Goal: Information Seeking & Learning: Learn about a topic

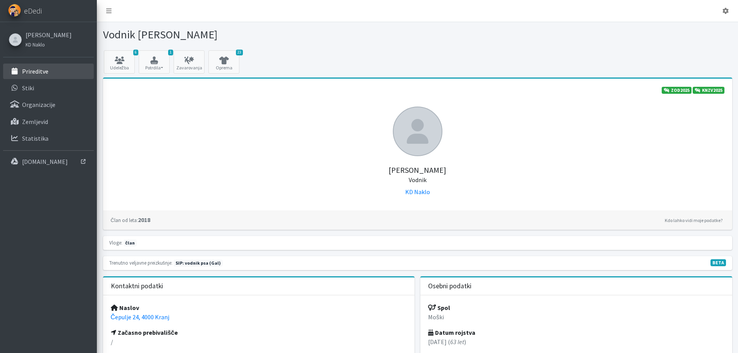
click at [32, 71] on p "Prireditve" at bounding box center [35, 71] width 26 height 8
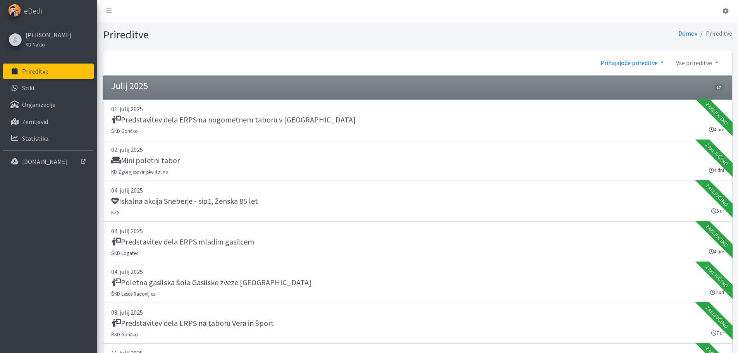
click at [655, 59] on link "Prihajajoče prireditve" at bounding box center [633, 63] width 76 height 16
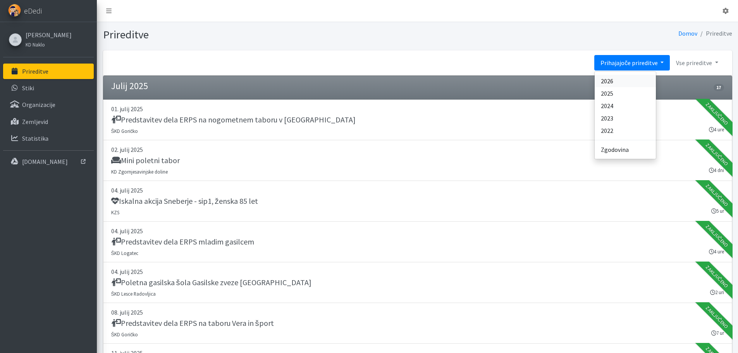
click at [613, 82] on link "2026" at bounding box center [625, 81] width 61 height 12
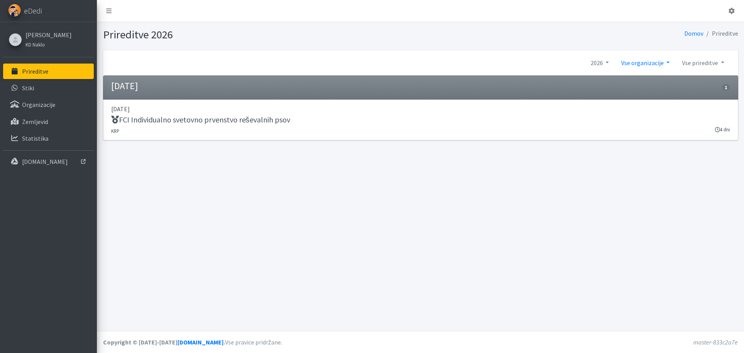
click at [669, 64] on link "Vse organizacije" at bounding box center [645, 63] width 61 height 16
click at [663, 59] on link "Vse organizacije" at bounding box center [645, 63] width 61 height 16
click at [609, 61] on link "2026" at bounding box center [600, 63] width 31 height 16
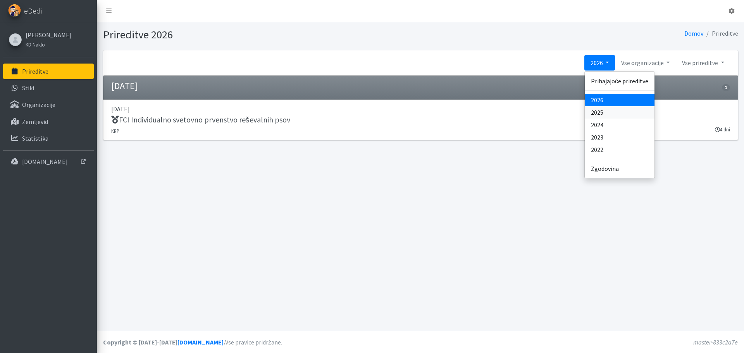
click at [604, 114] on link "2025" at bounding box center [620, 112] width 70 height 12
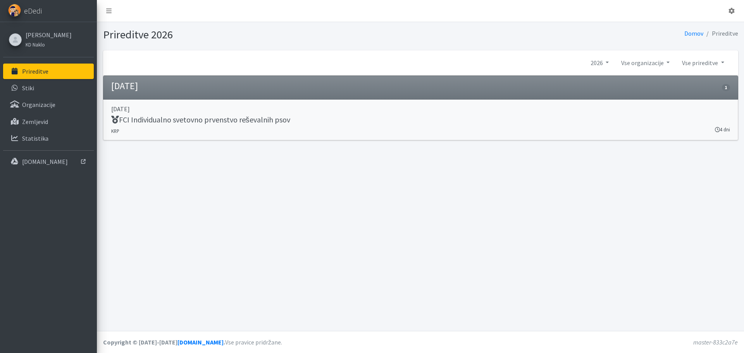
click at [162, 119] on h5 "FCI Individualno svetovno prvenstvo reševalnih psov" at bounding box center [200, 119] width 179 height 9
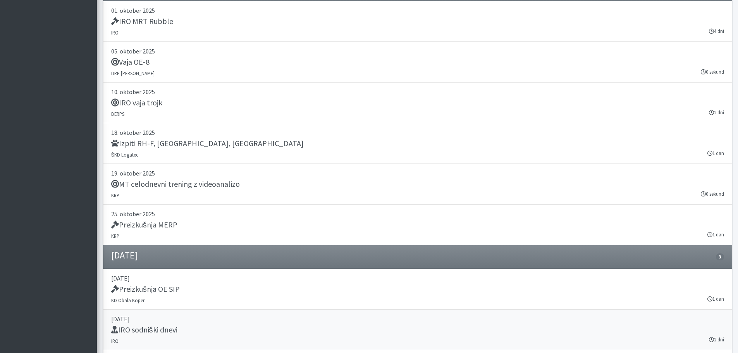
scroll to position [9335, 0]
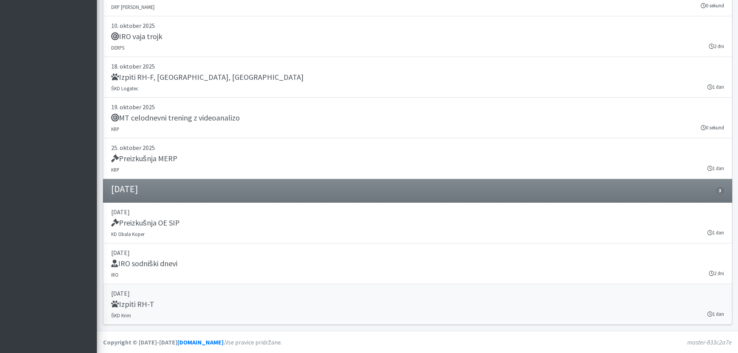
click at [138, 302] on h5 "Izpiti RH-T" at bounding box center [132, 304] width 43 height 9
